Goal: Find specific page/section: Find specific page/section

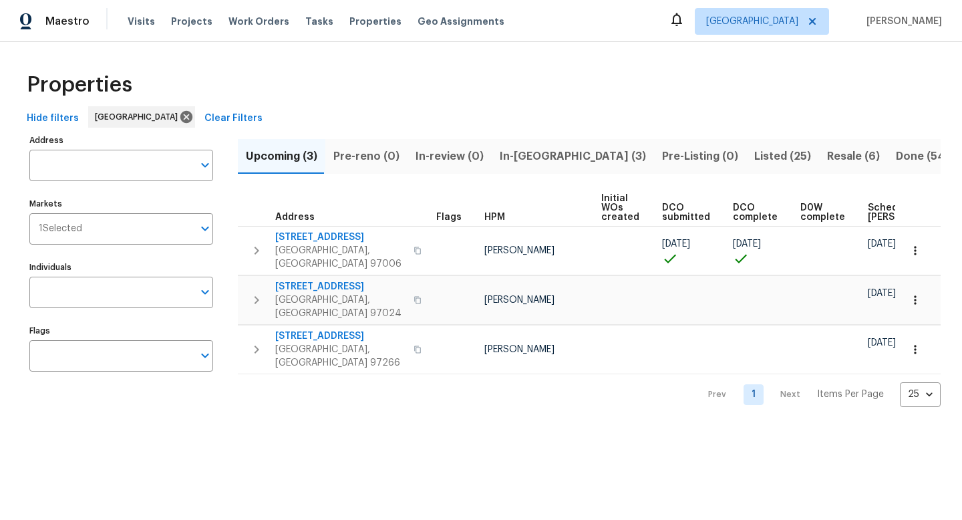
click at [827, 160] on span "Resale (6)" at bounding box center [853, 156] width 53 height 19
